Goal: Ask a question

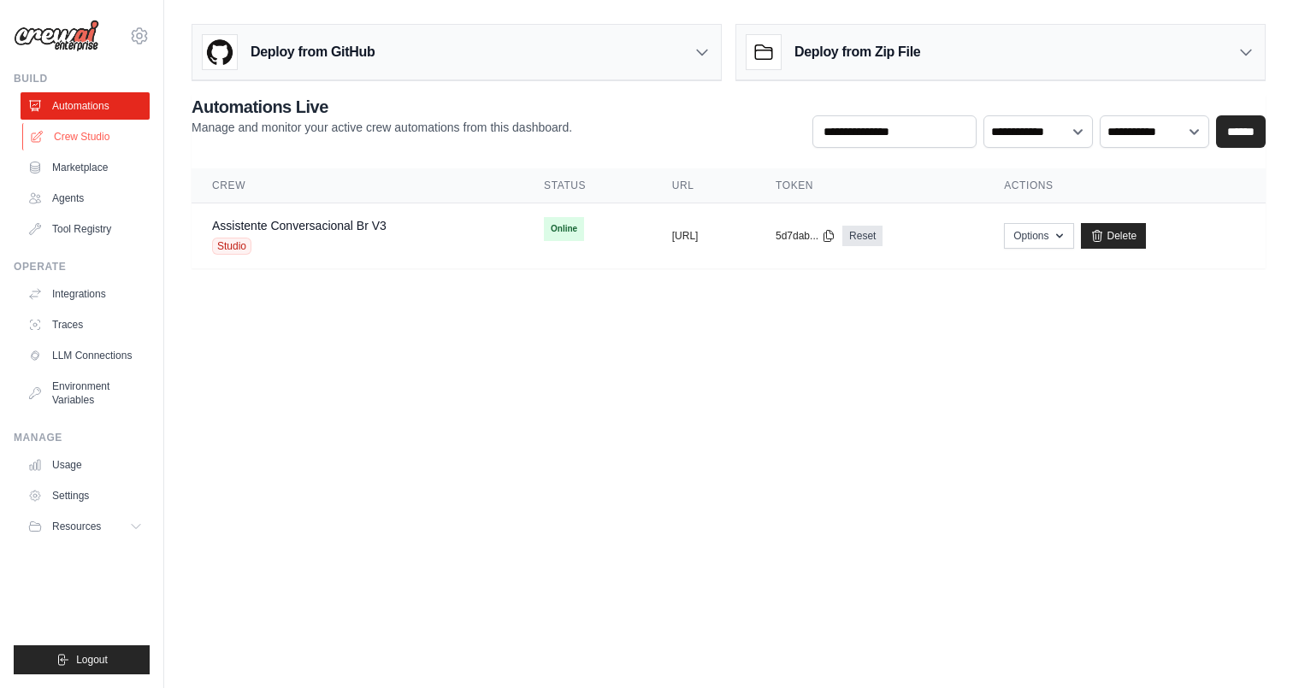
click at [77, 135] on link "Crew Studio" at bounding box center [86, 136] width 129 height 27
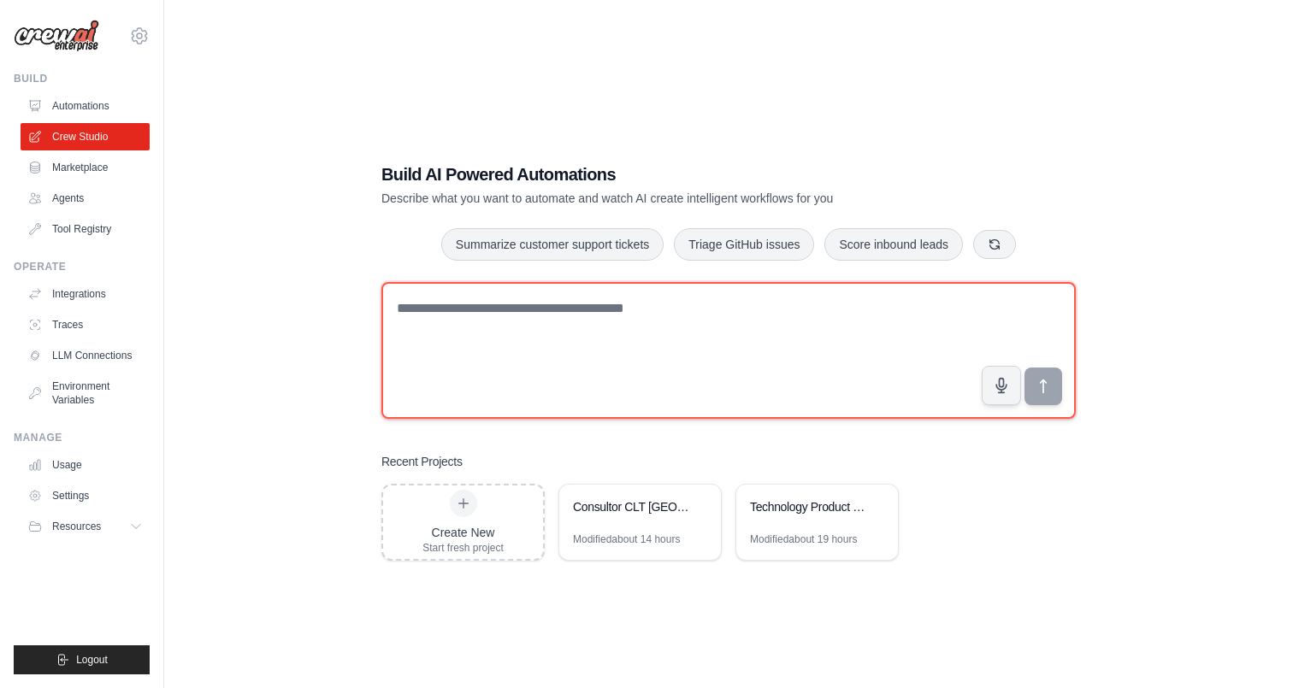
click at [544, 322] on textarea at bounding box center [728, 350] width 694 height 137
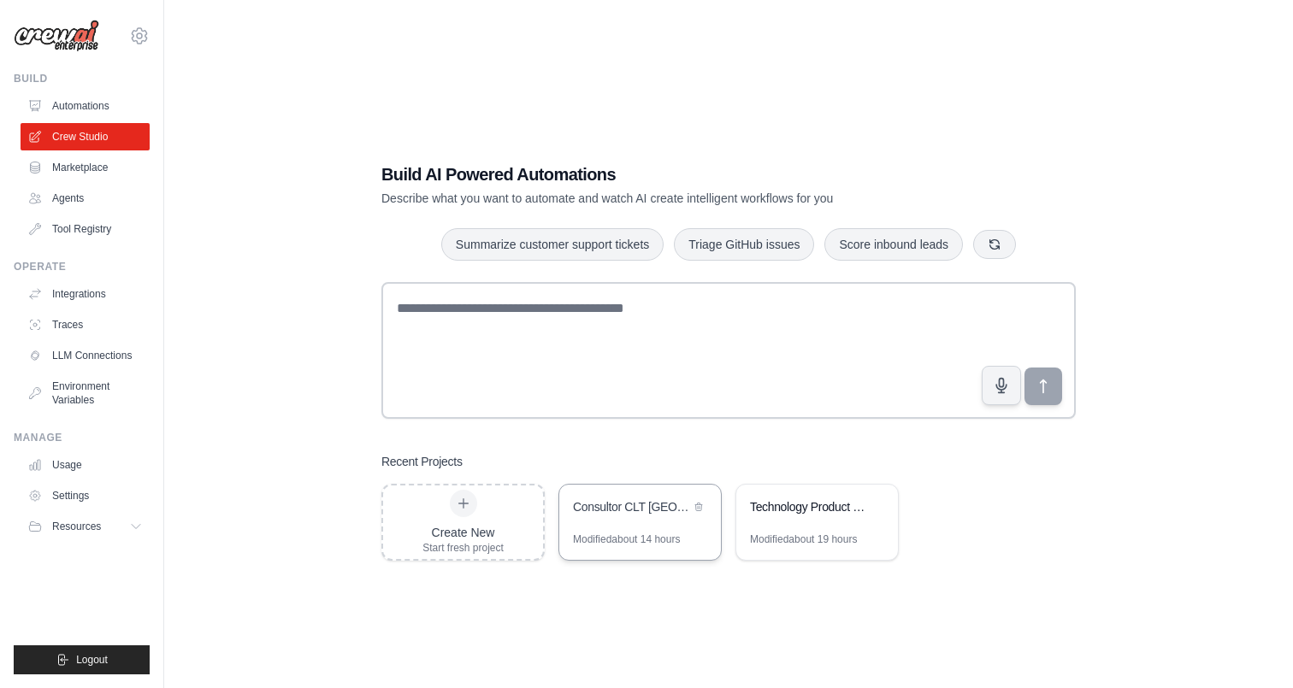
click at [596, 509] on div "Consultor CLT Brasil" at bounding box center [631, 506] width 117 height 17
click at [104, 113] on link "Automations" at bounding box center [86, 105] width 129 height 27
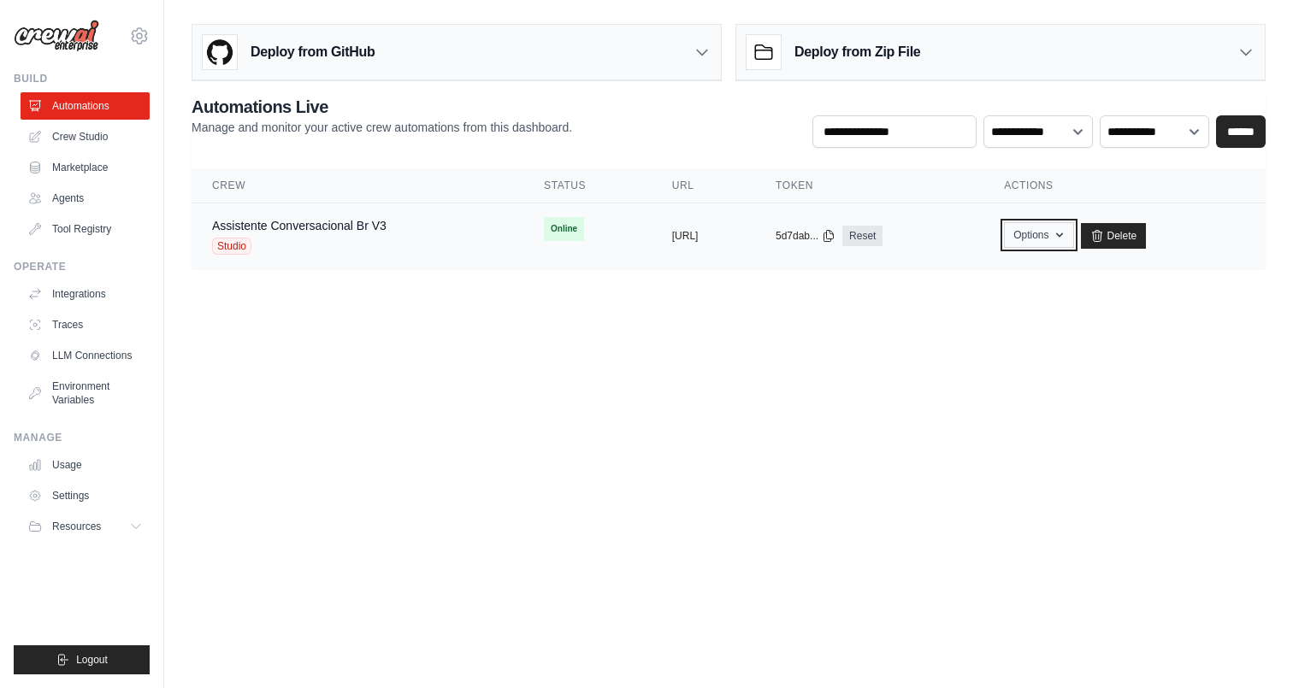
click at [1066, 240] on icon "button" at bounding box center [1059, 235] width 14 height 14
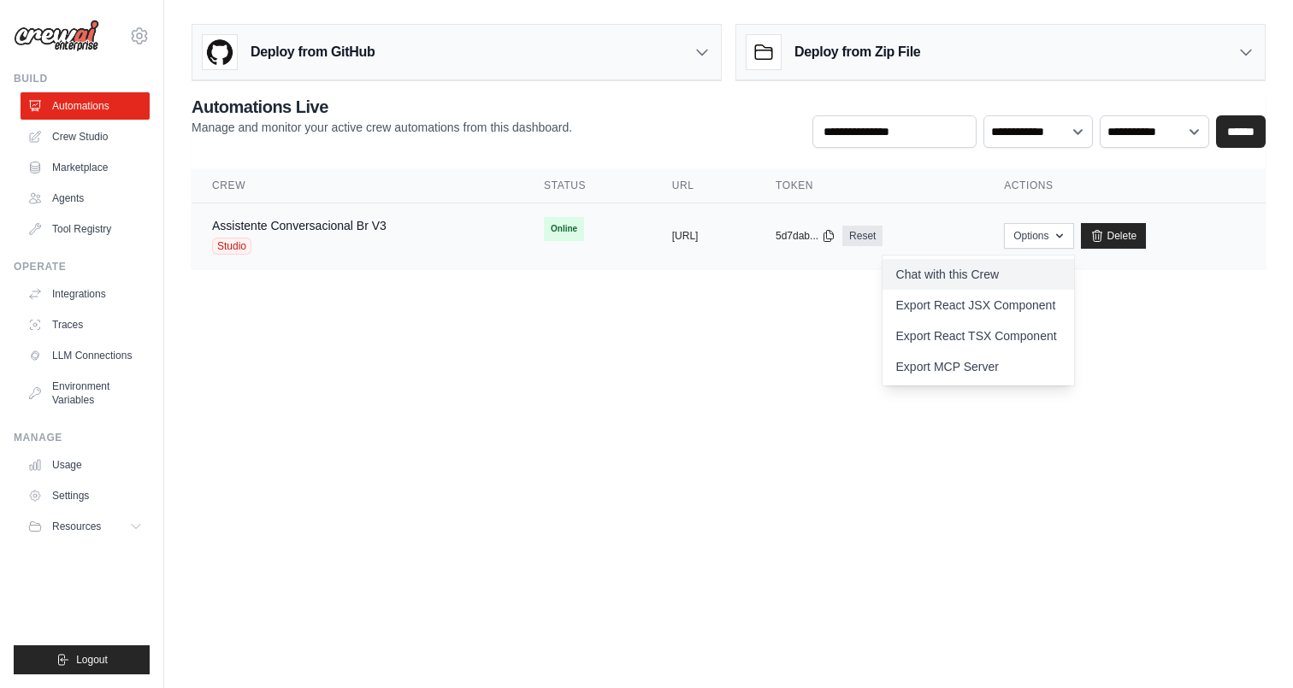
click at [1050, 272] on link "Chat with this Crew" at bounding box center [978, 274] width 192 height 31
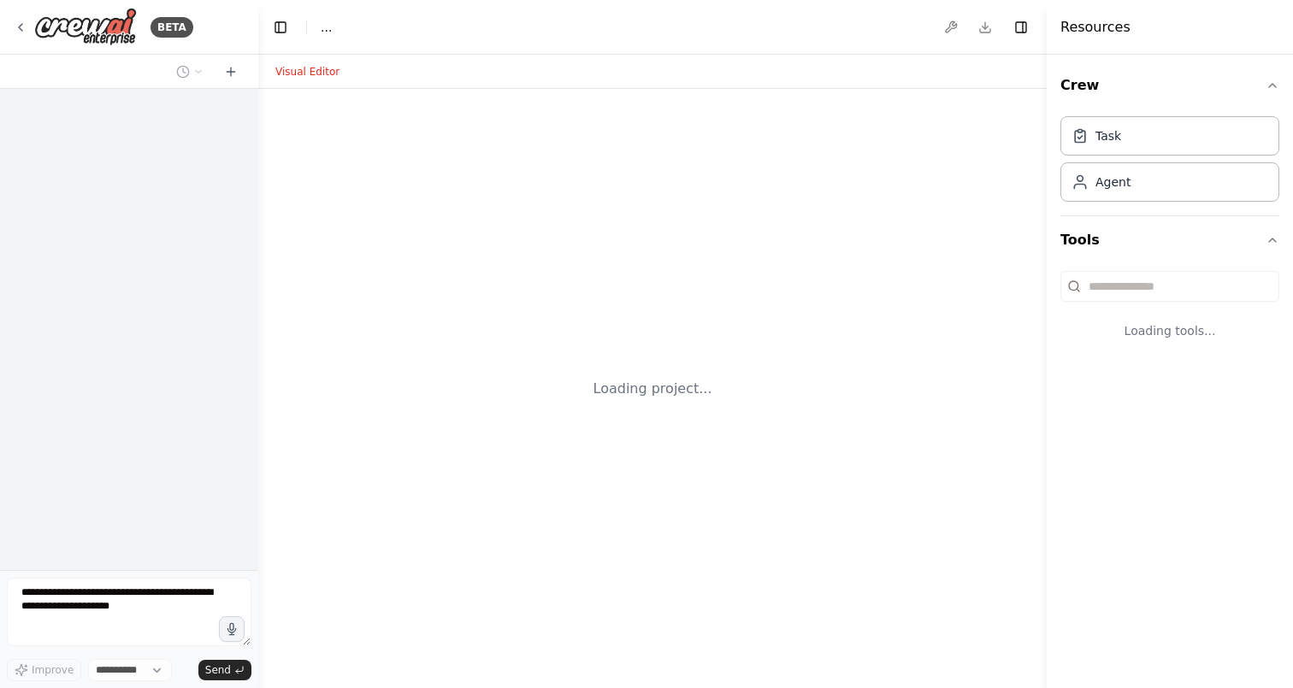
select select "****"
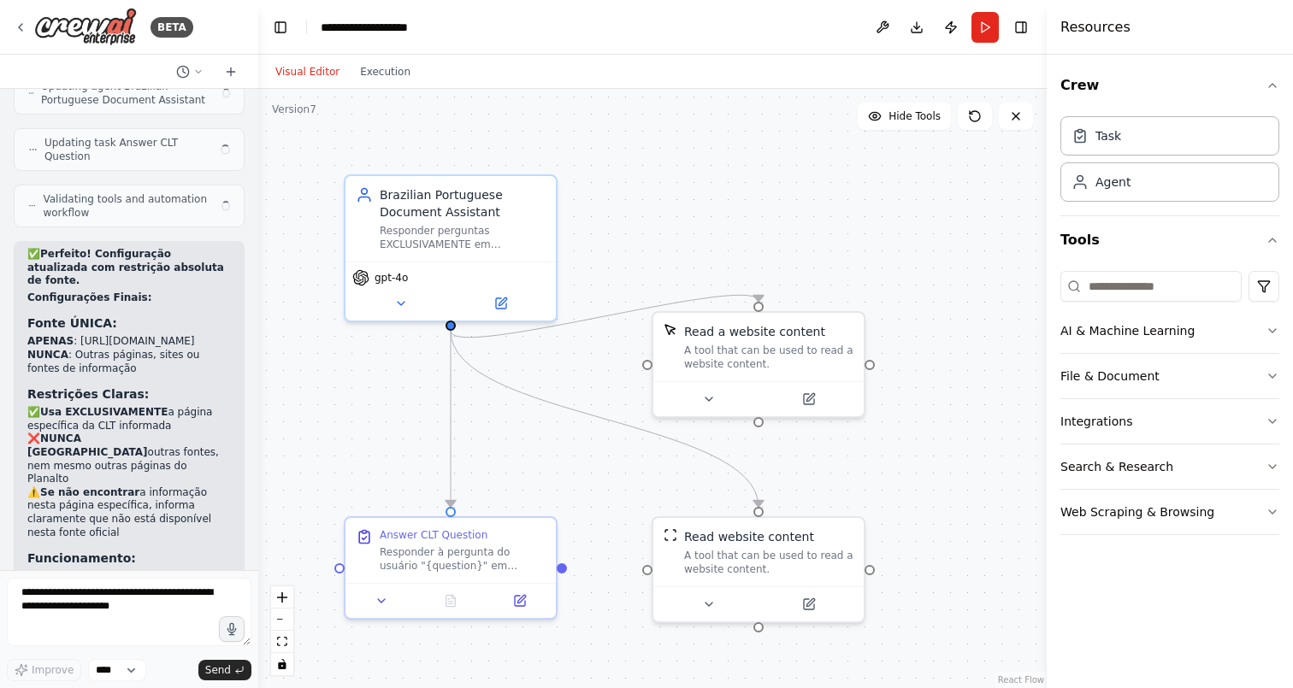
scroll to position [7688, 0]
click at [403, 298] on icon at bounding box center [401, 299] width 7 height 3
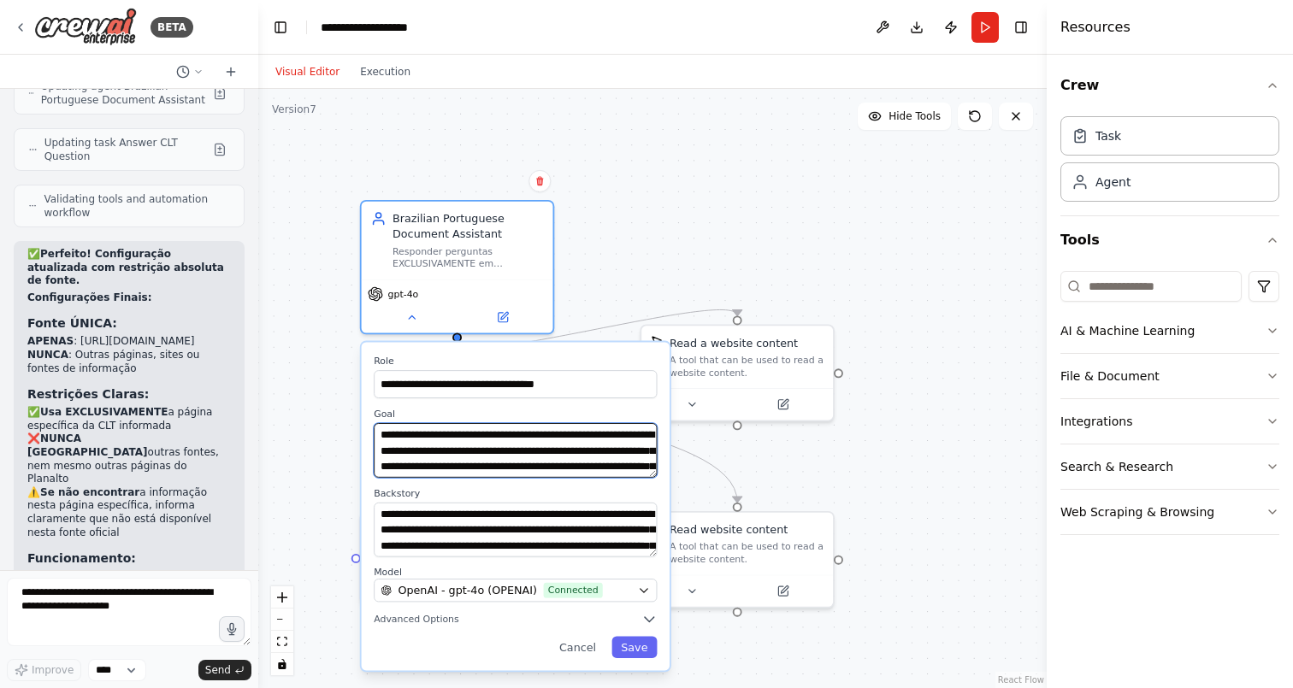
click at [510, 468] on textarea "**********" at bounding box center [515, 450] width 283 height 55
click at [591, 655] on button "Cancel" at bounding box center [578, 646] width 56 height 21
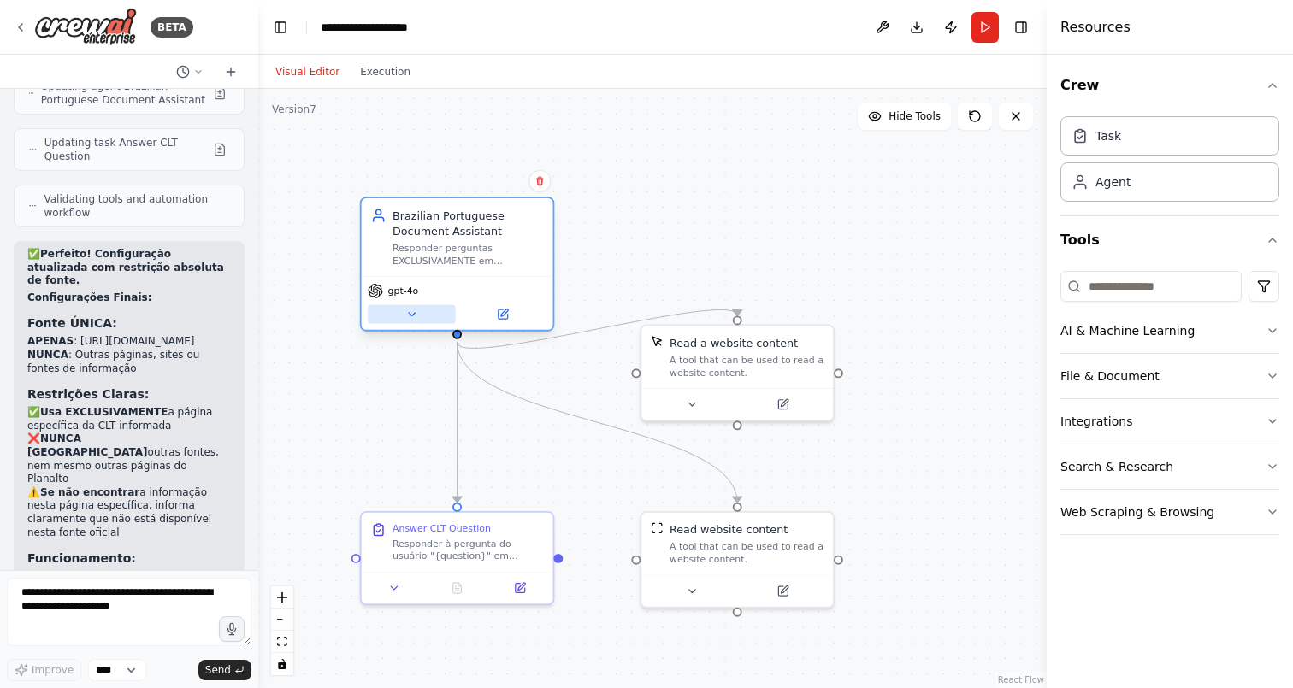
click at [415, 310] on icon at bounding box center [411, 314] width 13 height 13
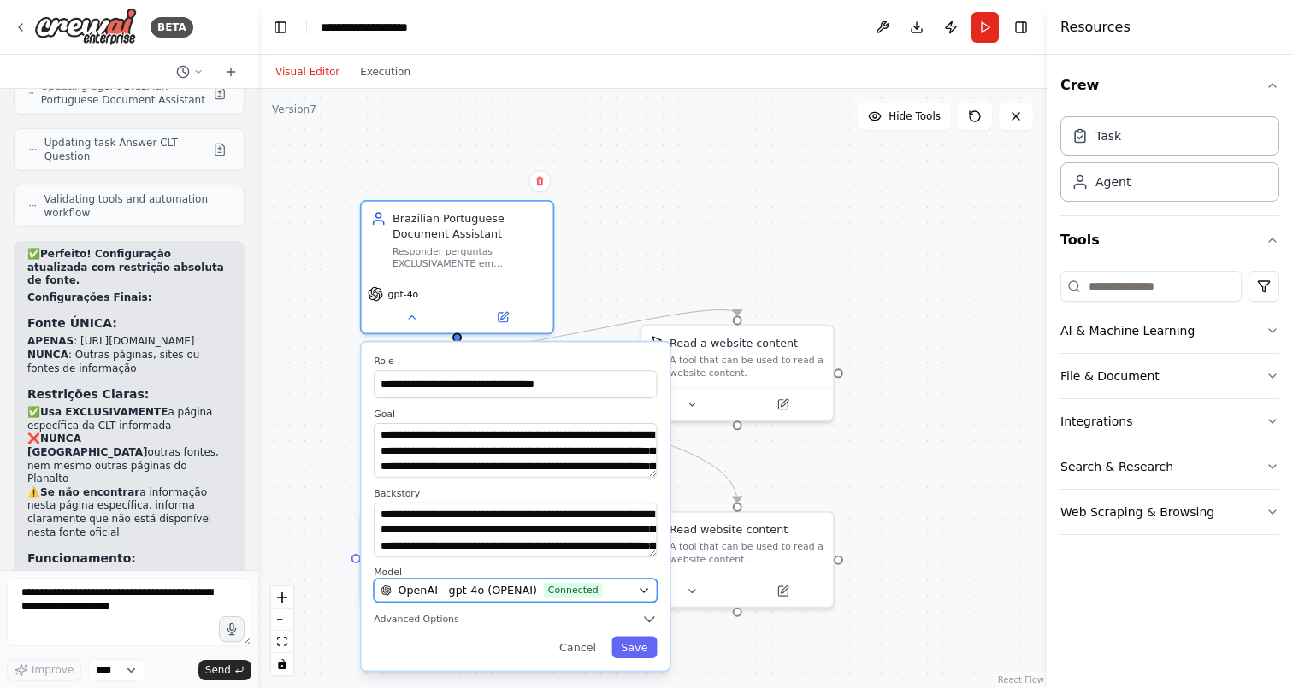
click at [488, 596] on span "OpenAI - gpt-4o (OPENAI)" at bounding box center [467, 590] width 139 height 15
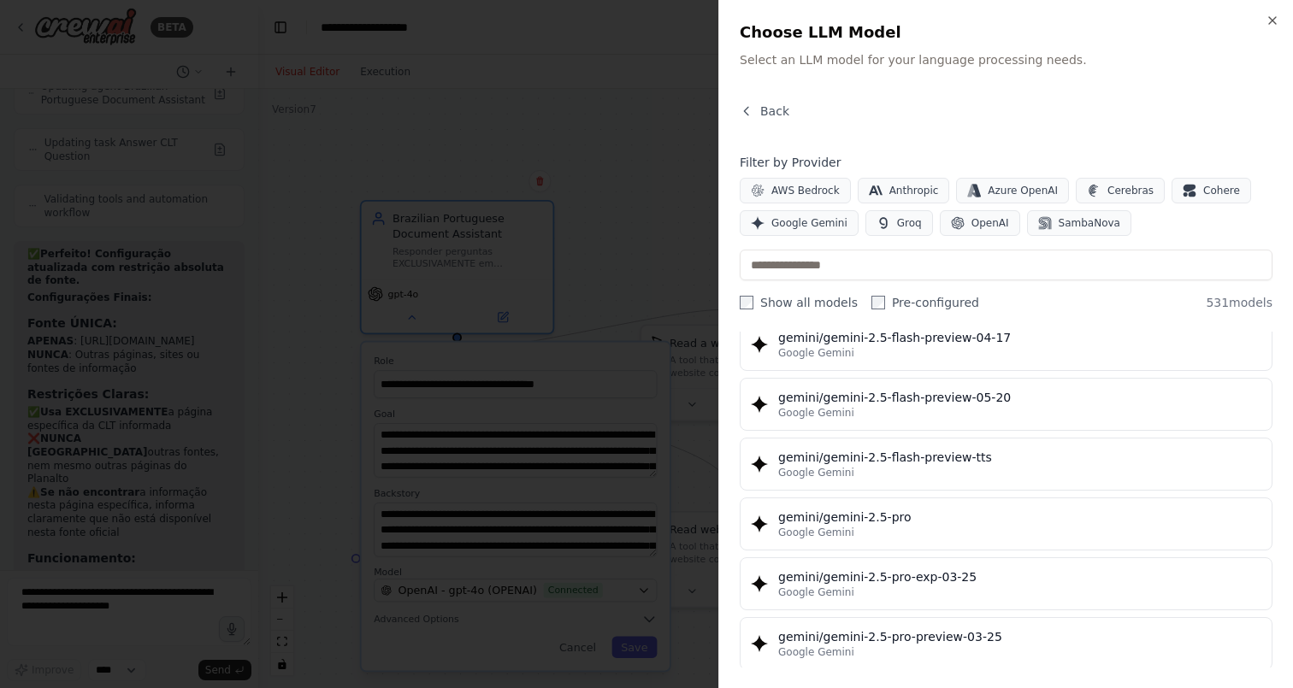
scroll to position [20828, 0]
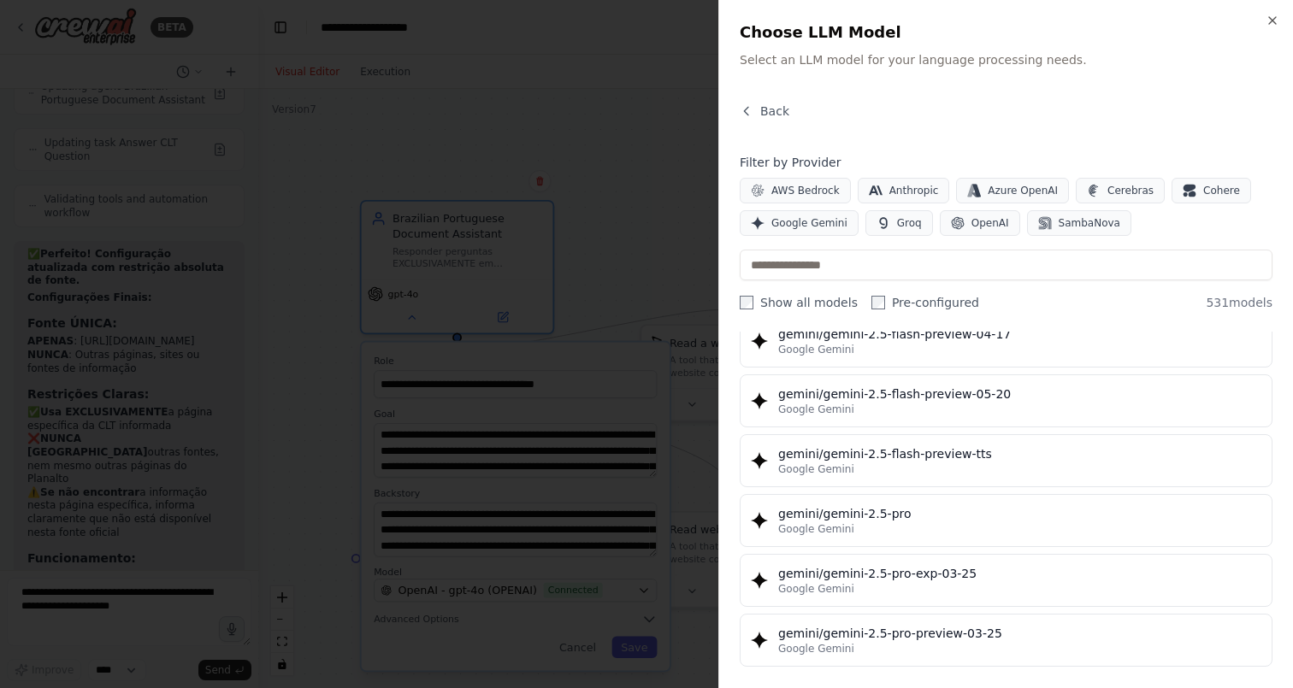
click at [581, 156] on div at bounding box center [646, 344] width 1293 height 688
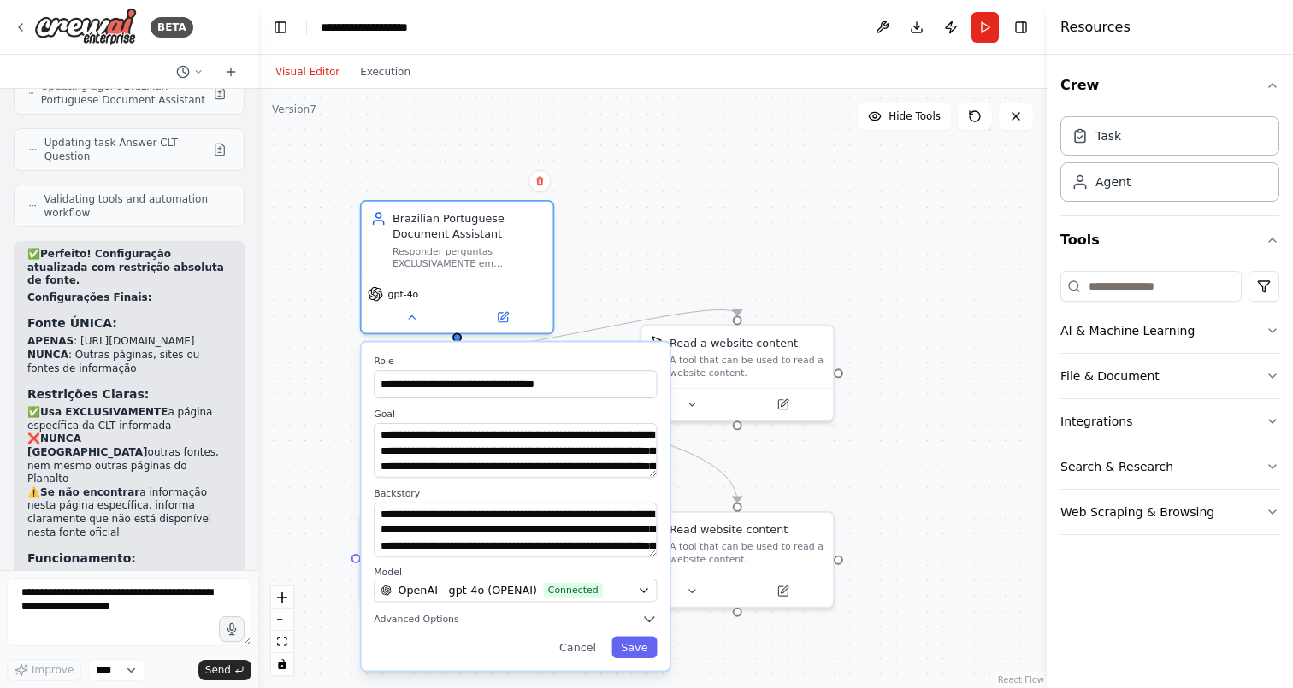
click at [581, 267] on div ".deletable-edge-delete-btn { width: 20px; height: 20px; border: 0px solid #ffff…" at bounding box center [652, 388] width 788 height 599
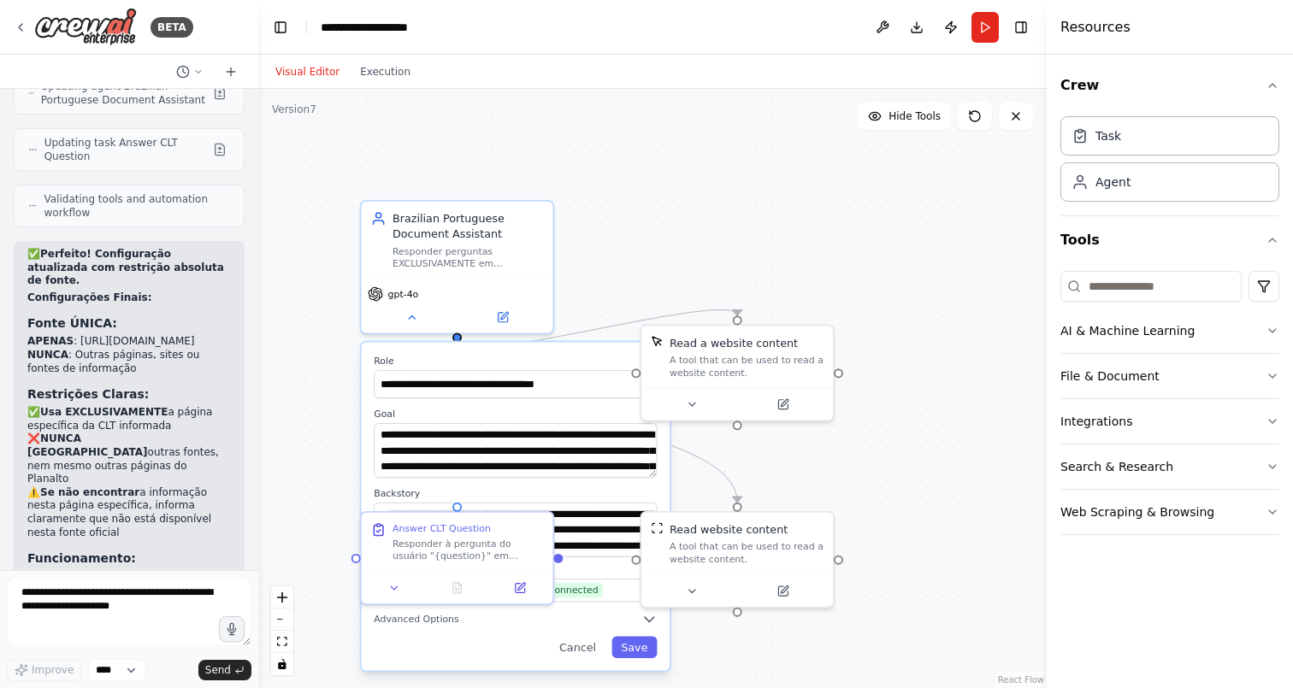
click at [723, 180] on div ".deletable-edge-delete-btn { width: 20px; height: 20px; border: 0px solid #ffff…" at bounding box center [652, 388] width 788 height 599
click at [586, 643] on button "Cancel" at bounding box center [578, 646] width 56 height 21
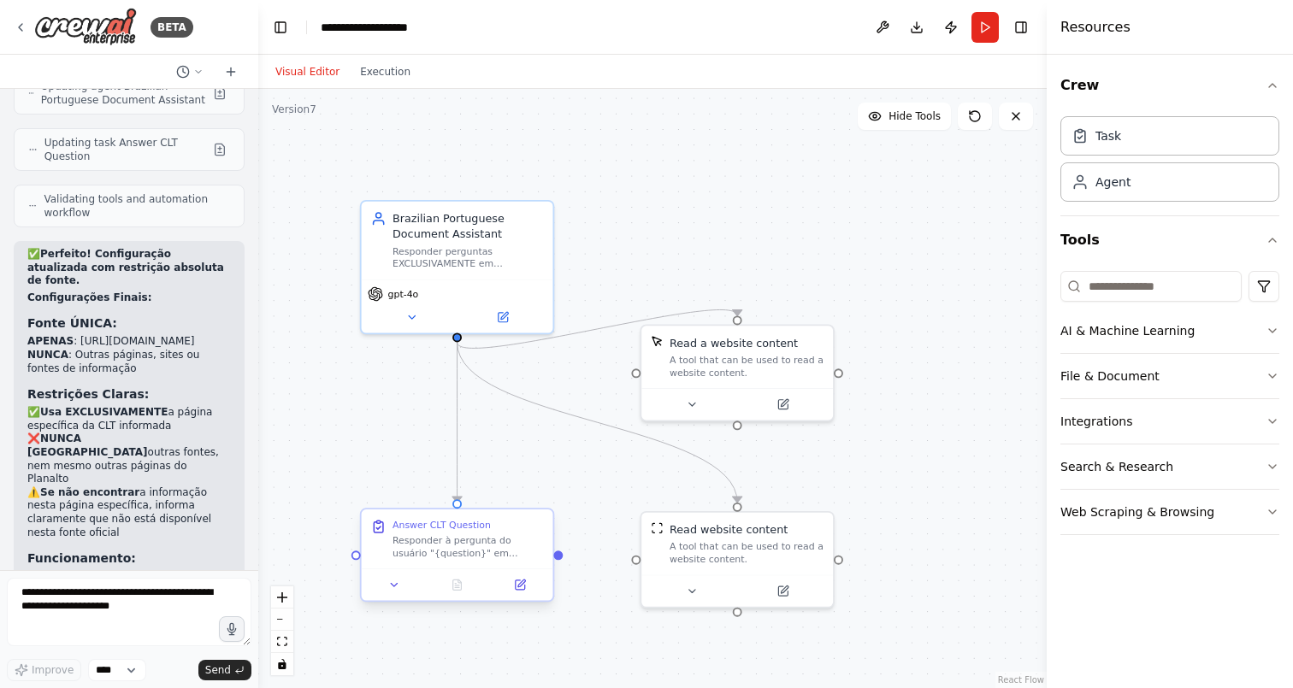
click at [502, 541] on div "Responder à pergunta do usuário "{question}" em português brasileiro, baseando-…" at bounding box center [467, 546] width 151 height 25
click at [401, 586] on button at bounding box center [394, 584] width 53 height 19
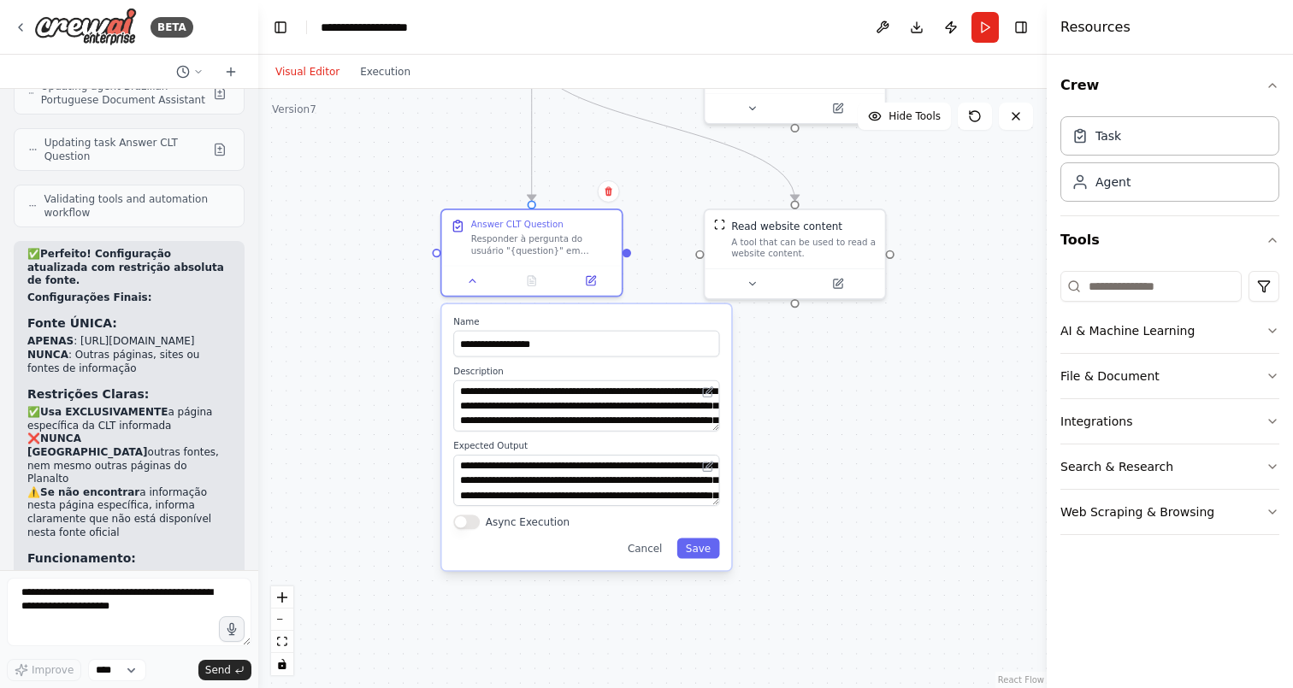
drag, startPoint x: 555, startPoint y: 443, endPoint x: 629, endPoint y: 138, distance: 314.1
click at [629, 138] on div ".deletable-edge-delete-btn { width: 20px; height: 20px; border: 0px solid #ffff…" at bounding box center [652, 388] width 788 height 599
drag, startPoint x: 952, startPoint y: 28, endPoint x: 946, endPoint y: 241, distance: 213.0
click at [946, 241] on main "**********" at bounding box center [652, 344] width 788 height 688
click at [370, 65] on button "Execution" at bounding box center [385, 72] width 71 height 21
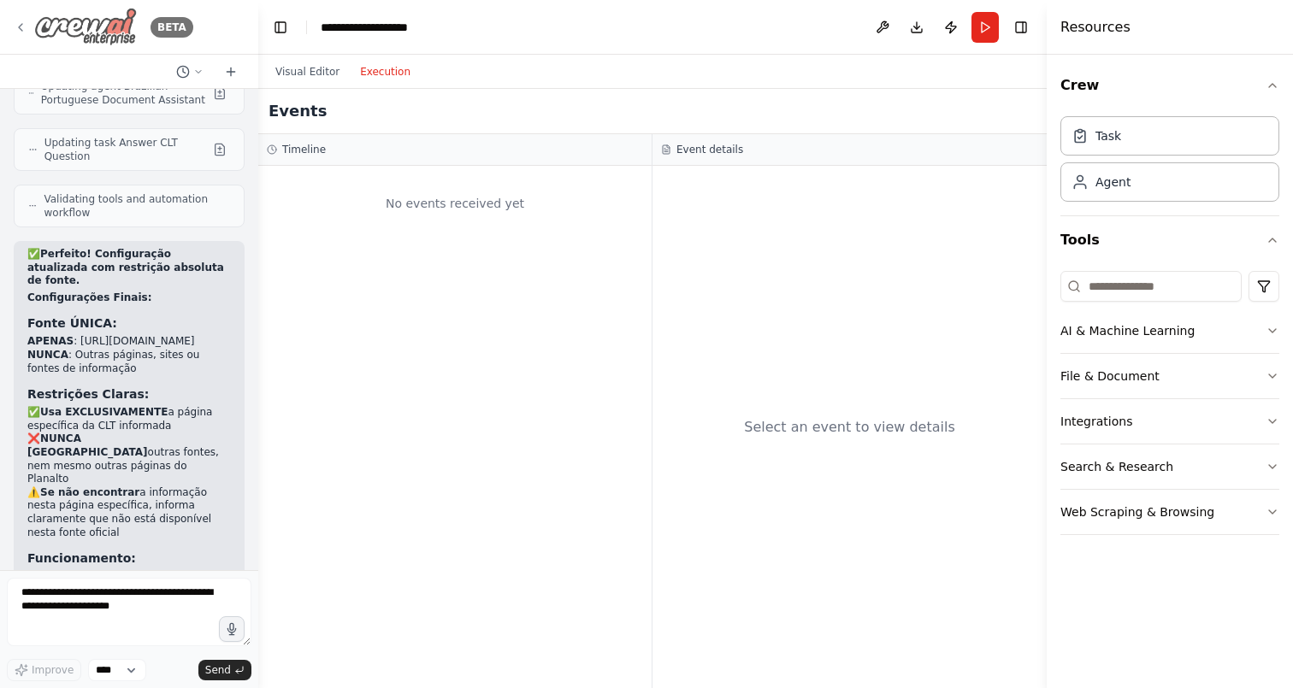
click at [20, 26] on icon at bounding box center [20, 27] width 3 height 7
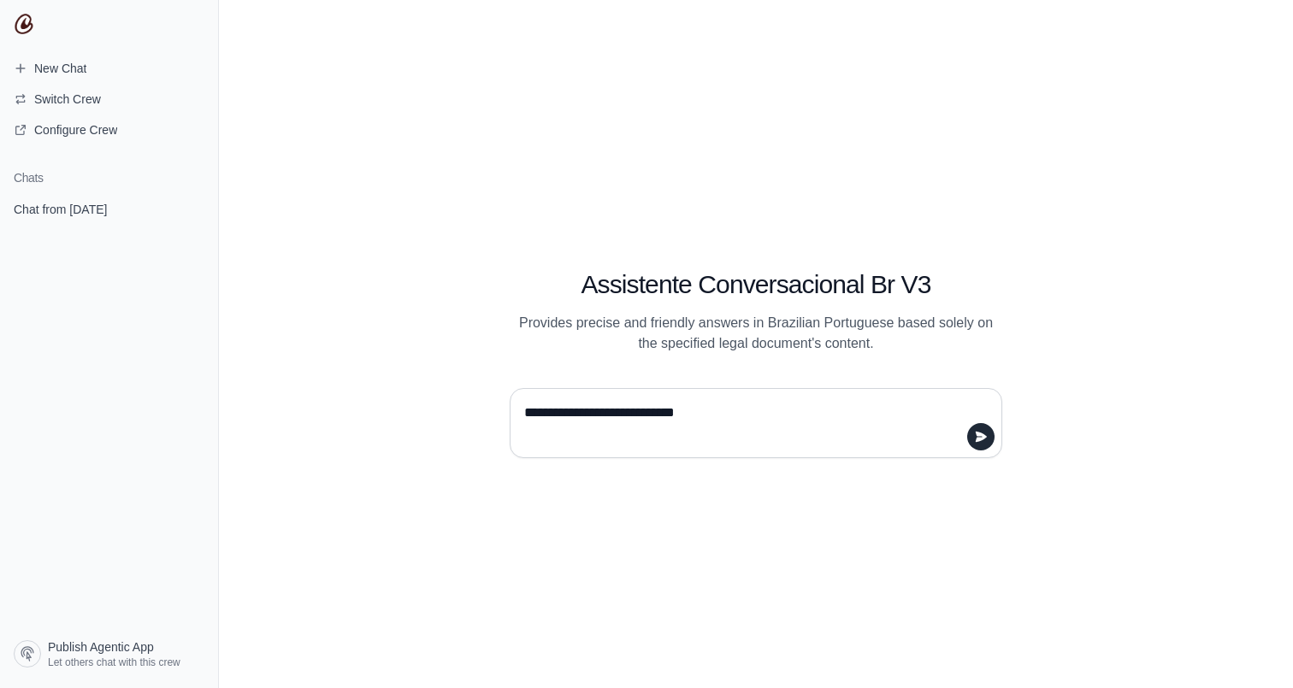
type textarea "**********"
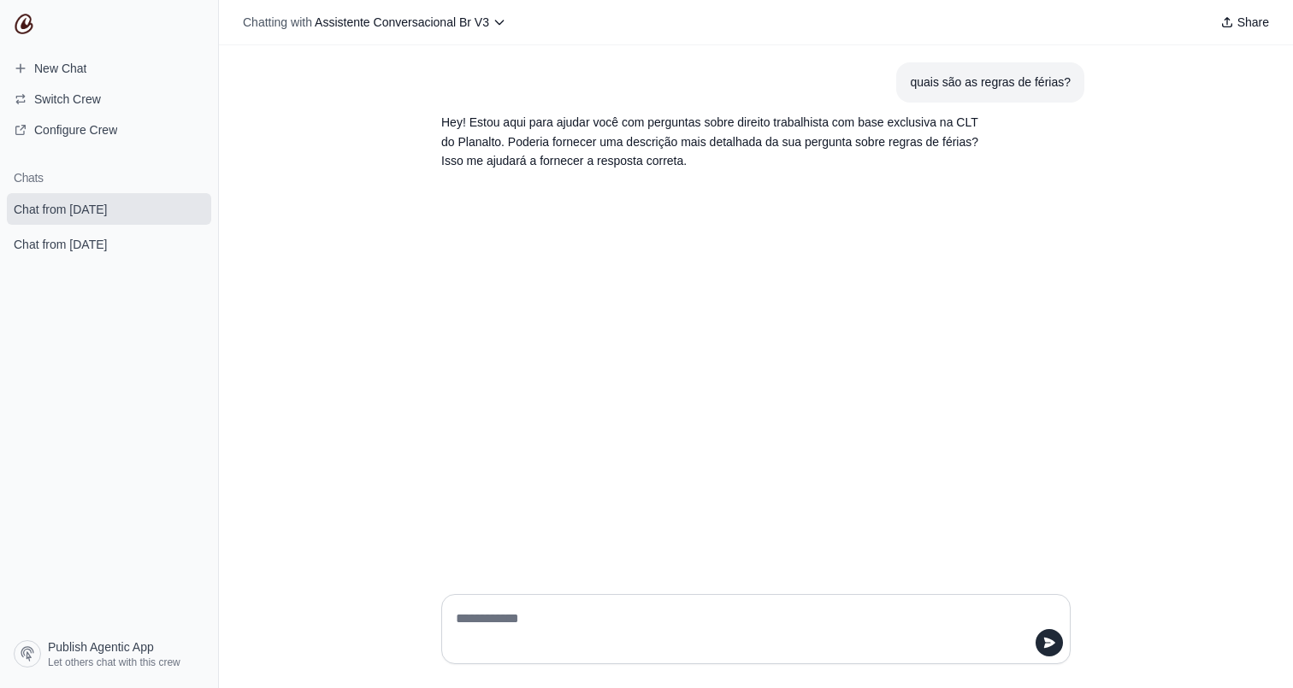
click at [665, 632] on textarea at bounding box center [750, 629] width 597 height 48
type textarea "**********"
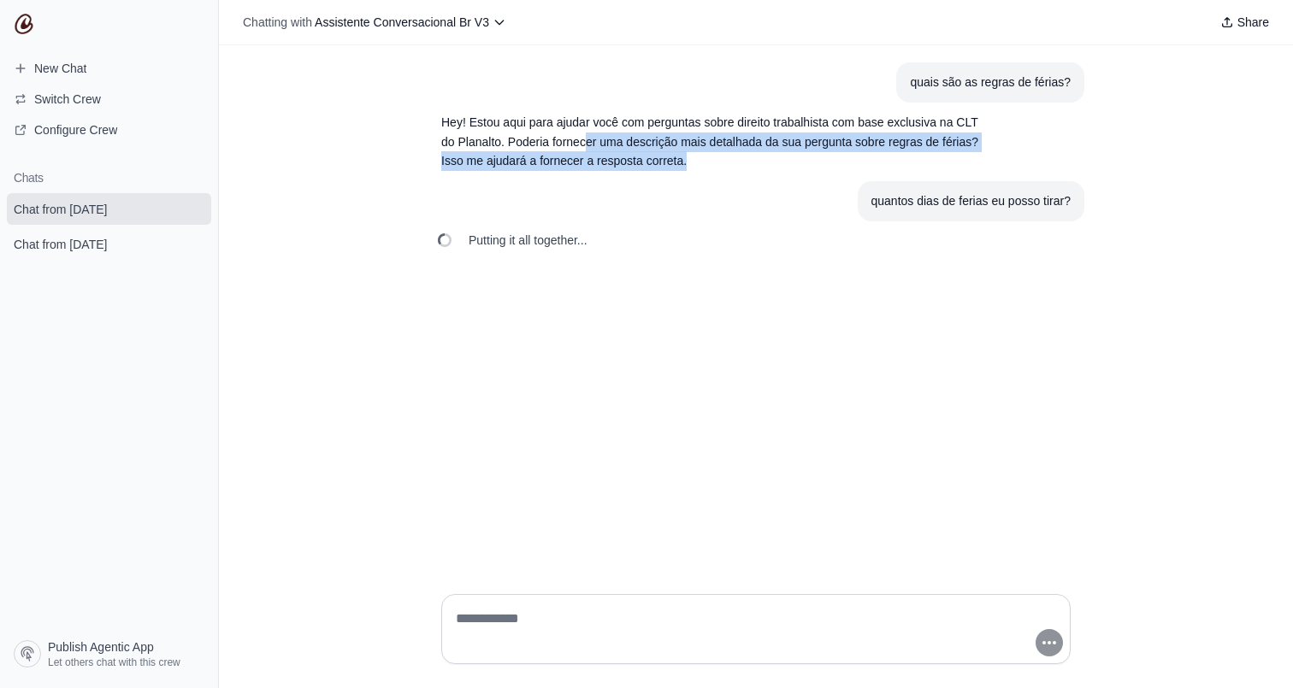
drag, startPoint x: 587, startPoint y: 143, endPoint x: 723, endPoint y: 156, distance: 136.6
click at [723, 156] on p "Hey! Estou aqui para ajudar você com perguntas sobre direito trabalhista com ba…" at bounding box center [714, 142] width 547 height 58
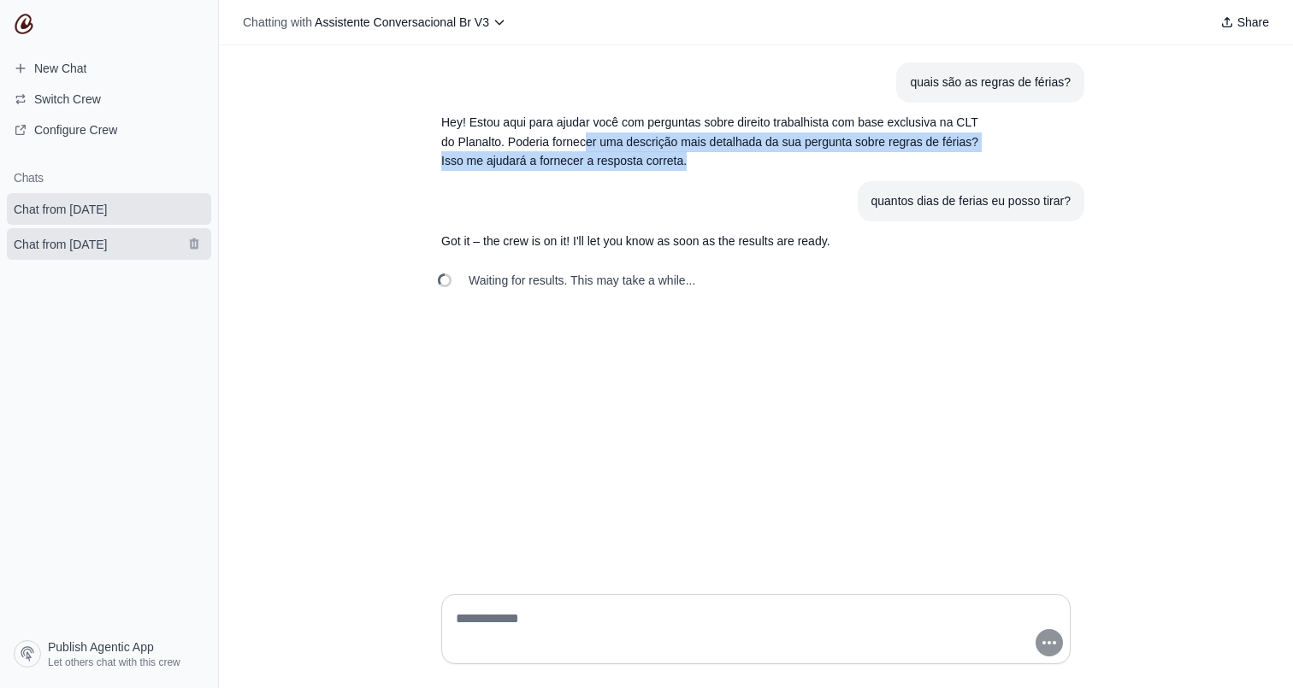
click at [107, 240] on span "Chat from [DATE]" at bounding box center [60, 244] width 93 height 17
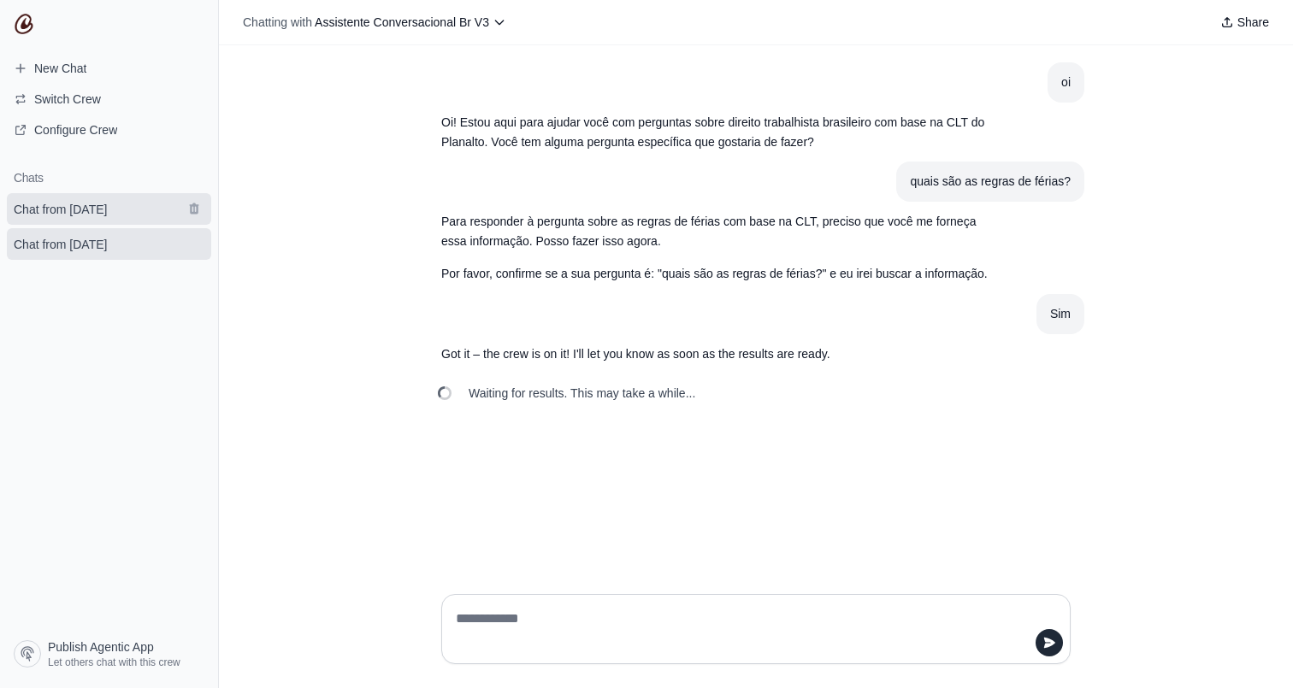
click at [107, 212] on span "Chat from [DATE]" at bounding box center [60, 209] width 93 height 17
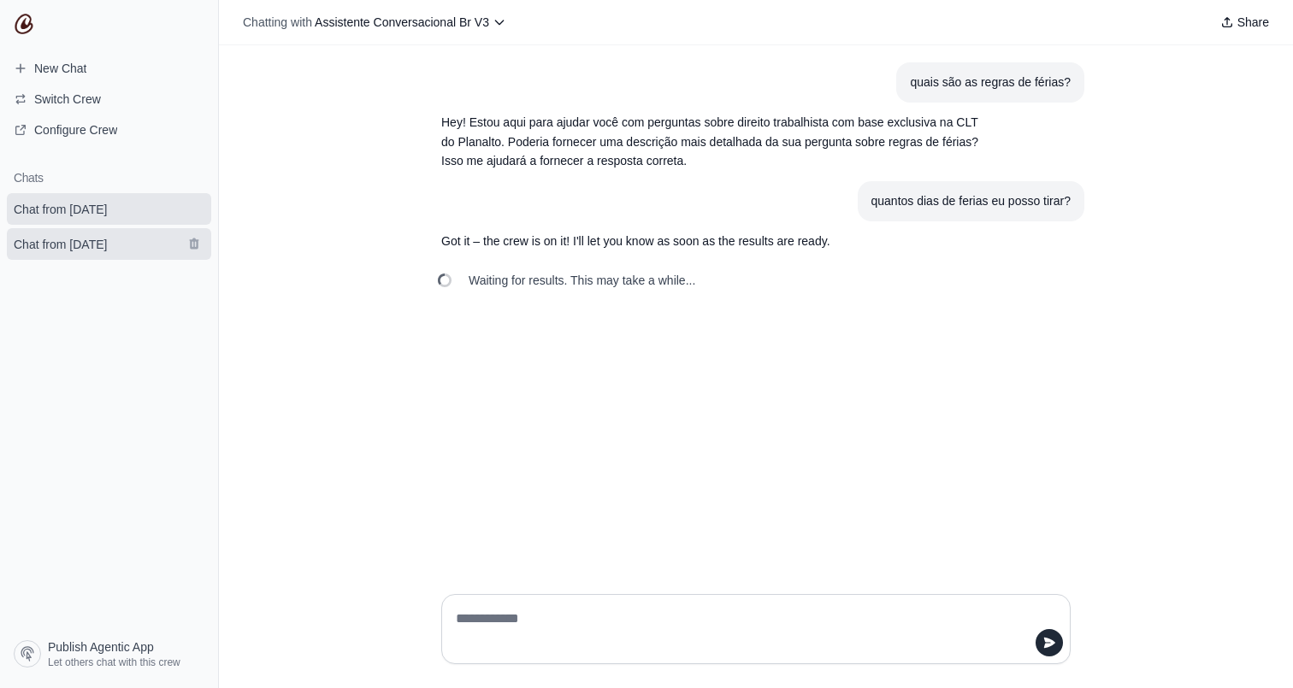
click at [72, 249] on span "Chat from [DATE]" at bounding box center [60, 244] width 93 height 17
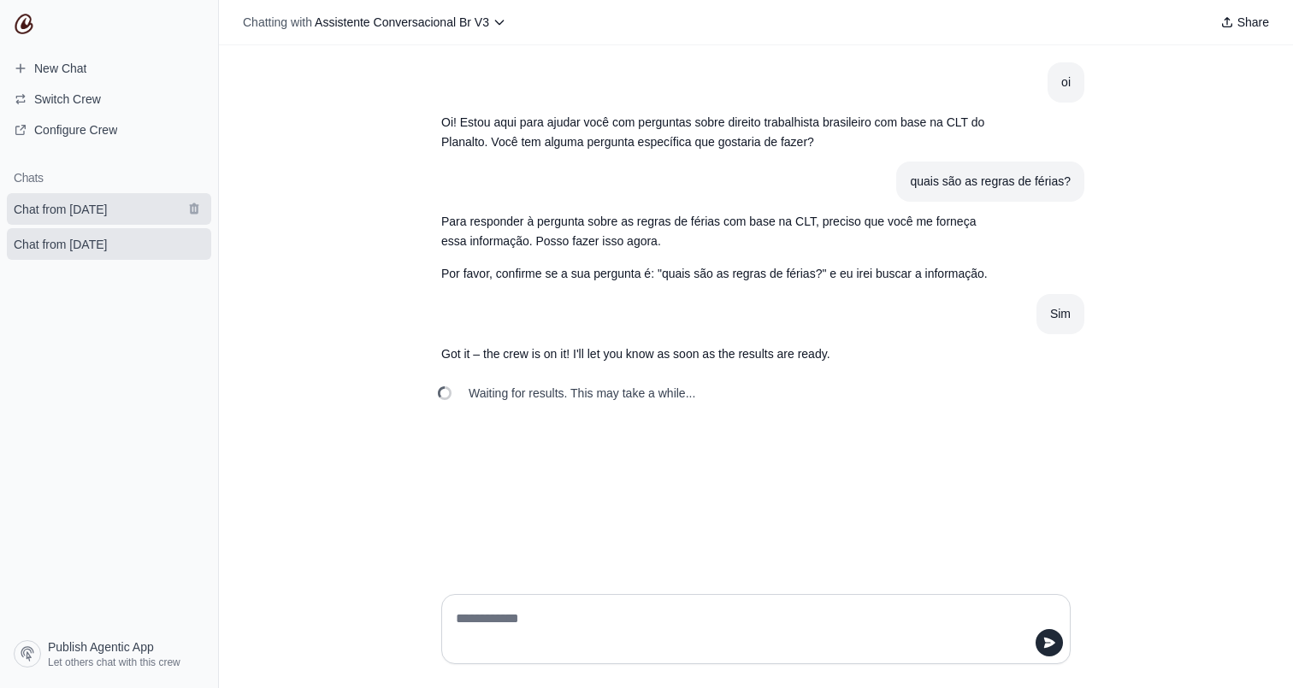
click at [93, 207] on span "Chat from [DATE]" at bounding box center [60, 209] width 93 height 17
